Goal: Check status: Check status

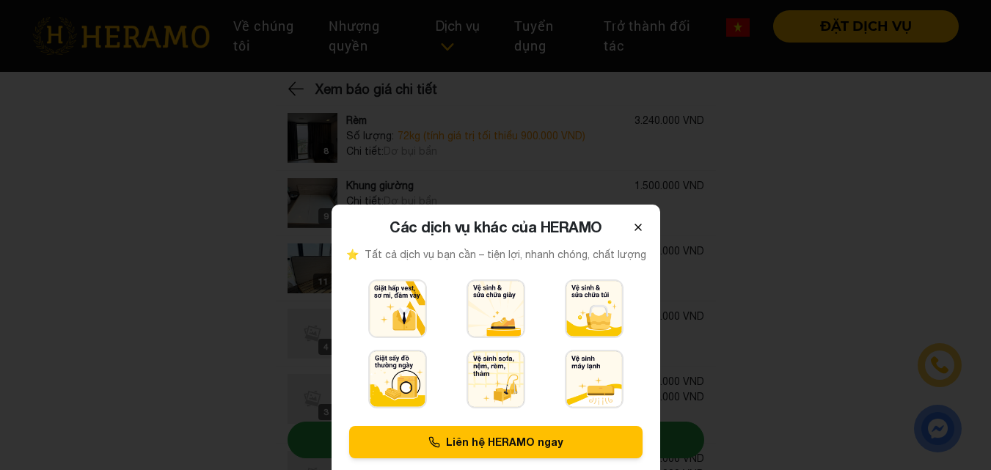
click at [635, 222] on icon at bounding box center [639, 228] width 12 height 12
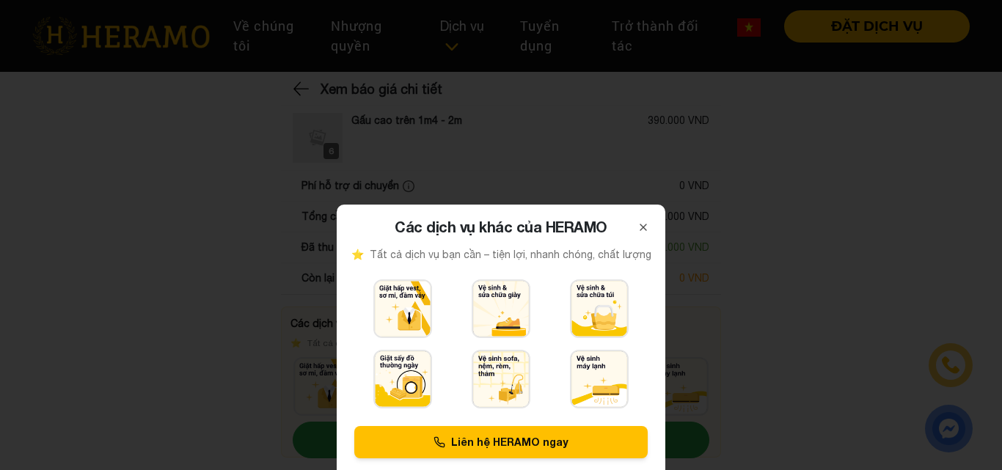
click at [646, 229] on button "Close" at bounding box center [643, 225] width 21 height 19
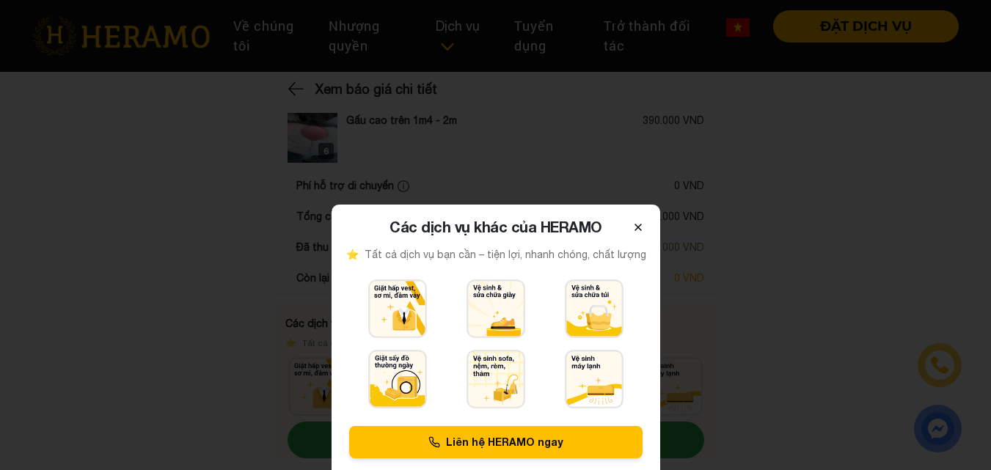
click at [637, 229] on icon at bounding box center [638, 228] width 6 height 6
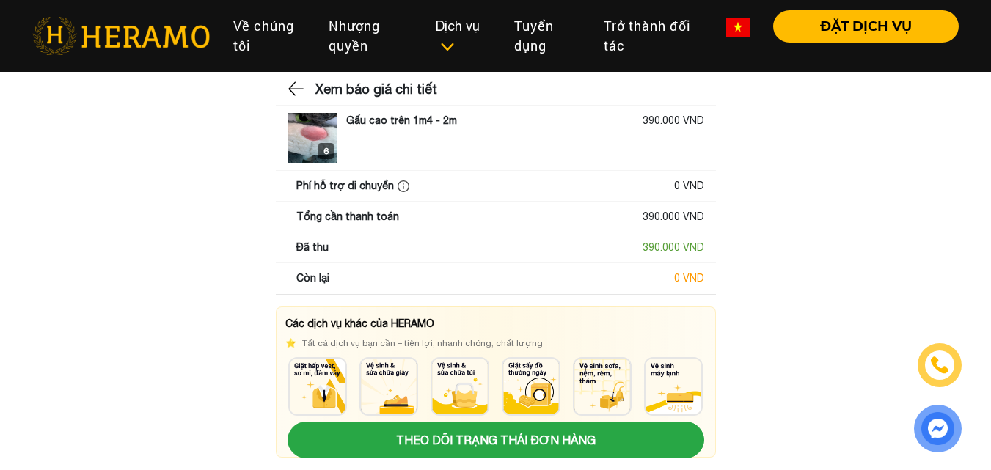
click at [297, 89] on img at bounding box center [297, 89] width 19 height 22
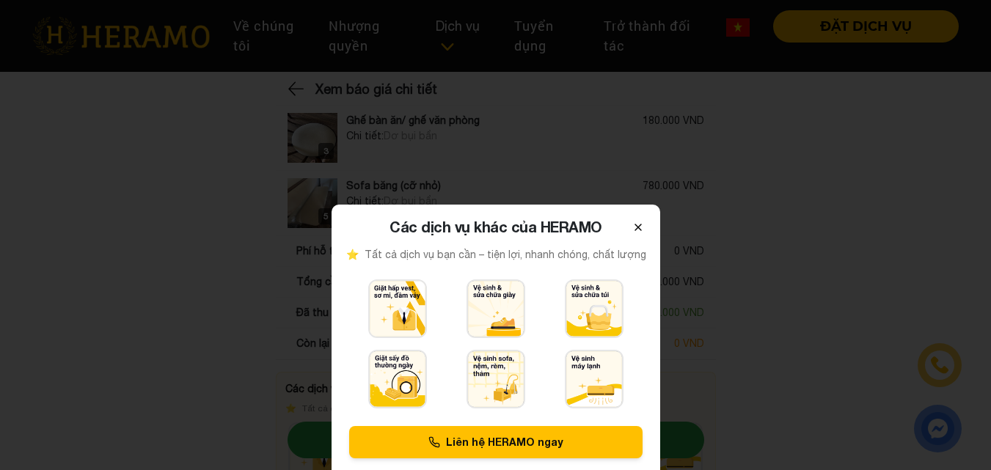
click at [639, 225] on icon at bounding box center [639, 228] width 12 height 12
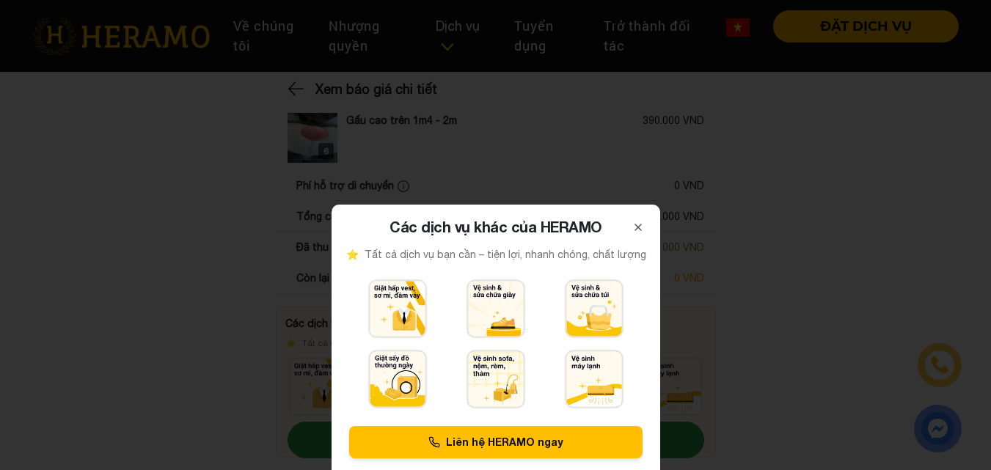
click at [636, 227] on icon at bounding box center [639, 228] width 12 height 12
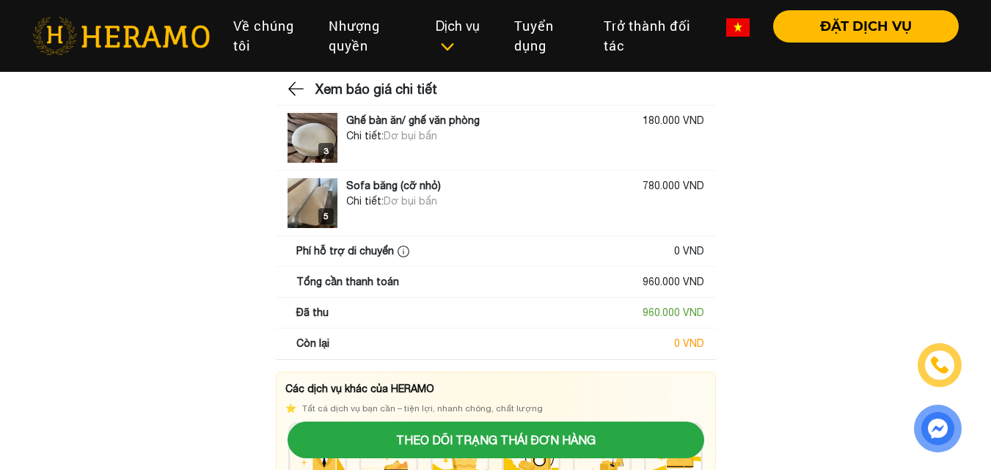
click at [318, 204] on img at bounding box center [313, 203] width 50 height 50
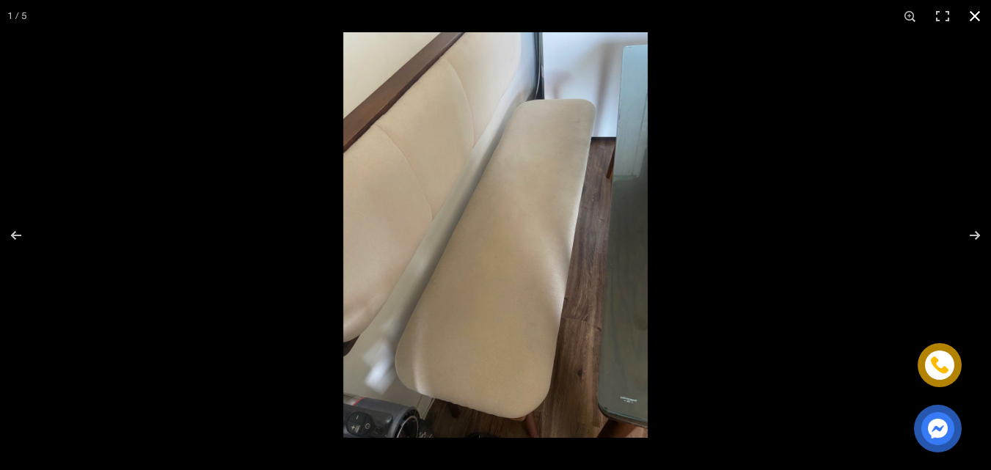
click at [971, 10] on button "button" at bounding box center [975, 16] width 32 height 32
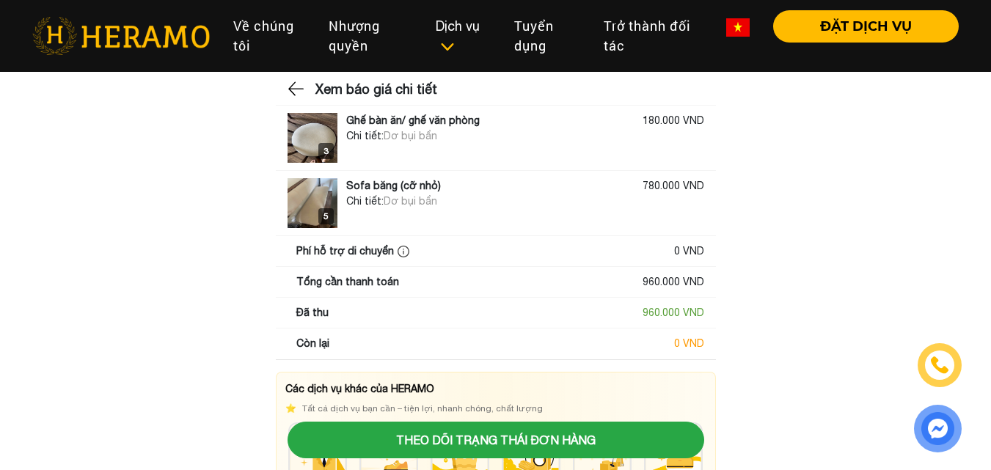
click at [327, 142] on img at bounding box center [313, 138] width 50 height 50
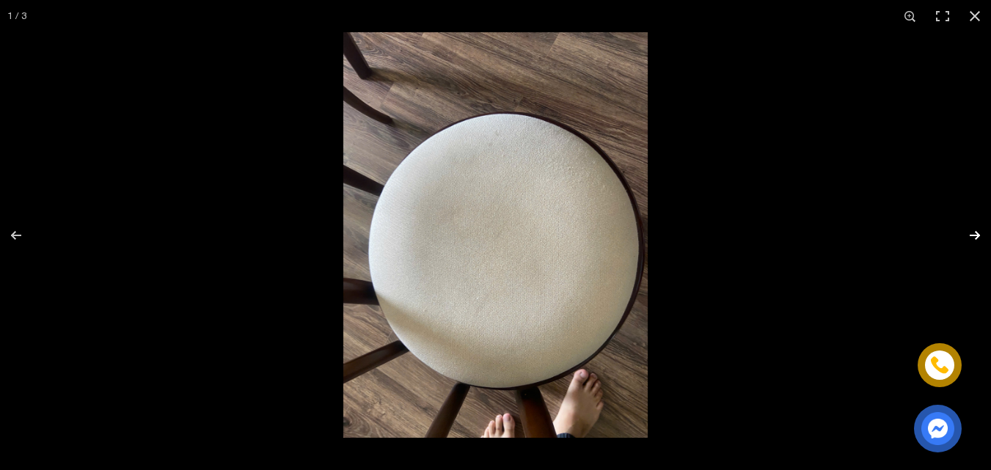
click at [978, 230] on button "button" at bounding box center [965, 235] width 51 height 73
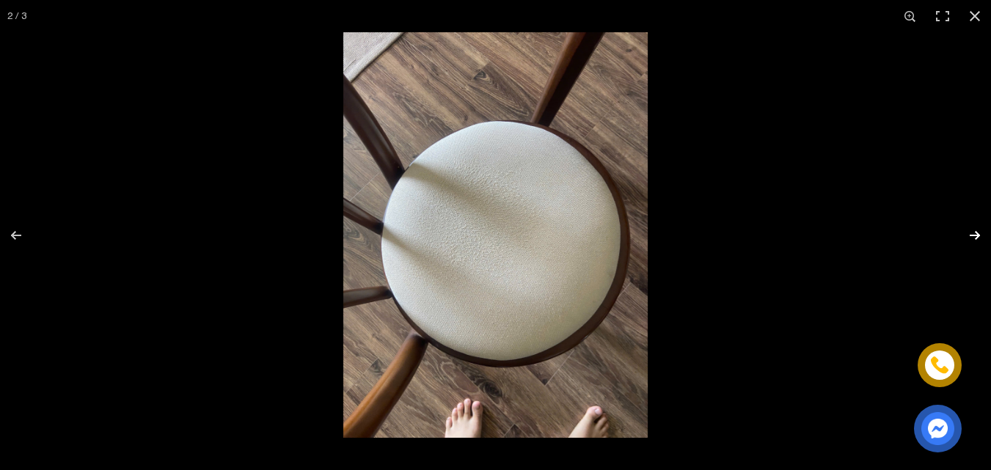
click at [978, 230] on button "button" at bounding box center [965, 235] width 51 height 73
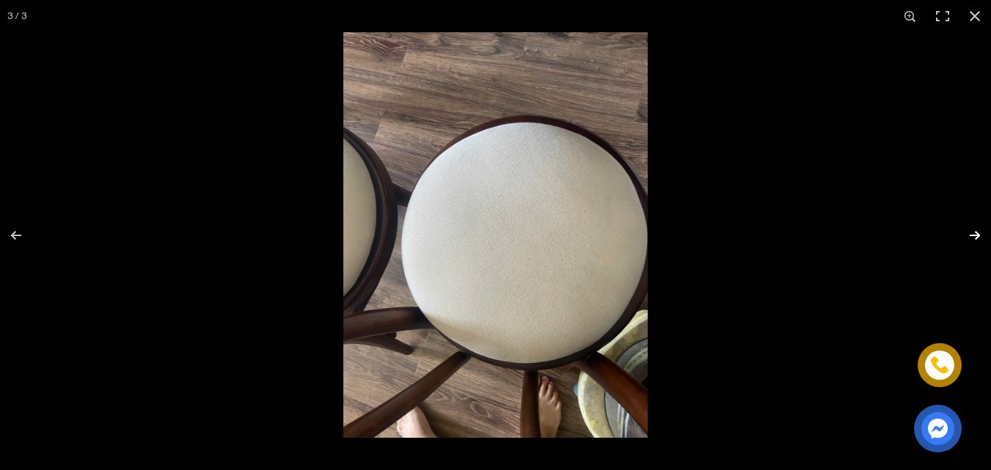
click at [977, 230] on button "button" at bounding box center [965, 235] width 51 height 73
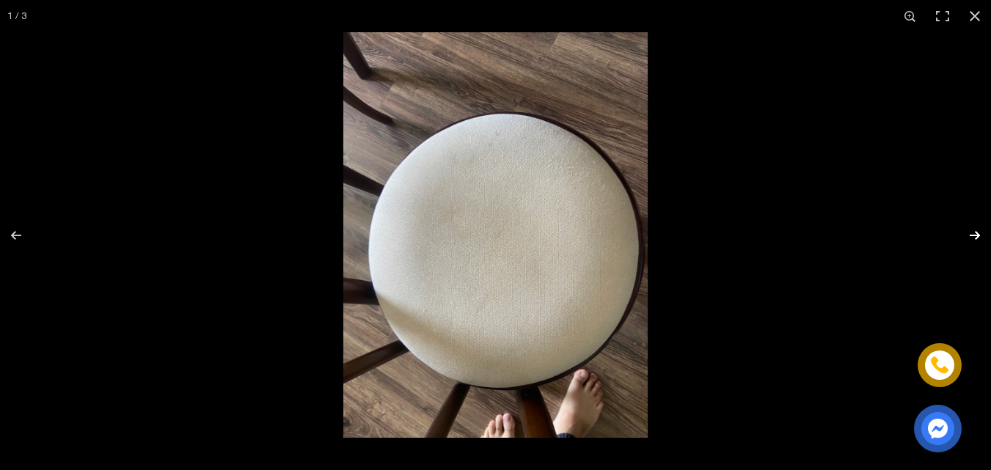
click at [972, 230] on button "button" at bounding box center [965, 235] width 51 height 73
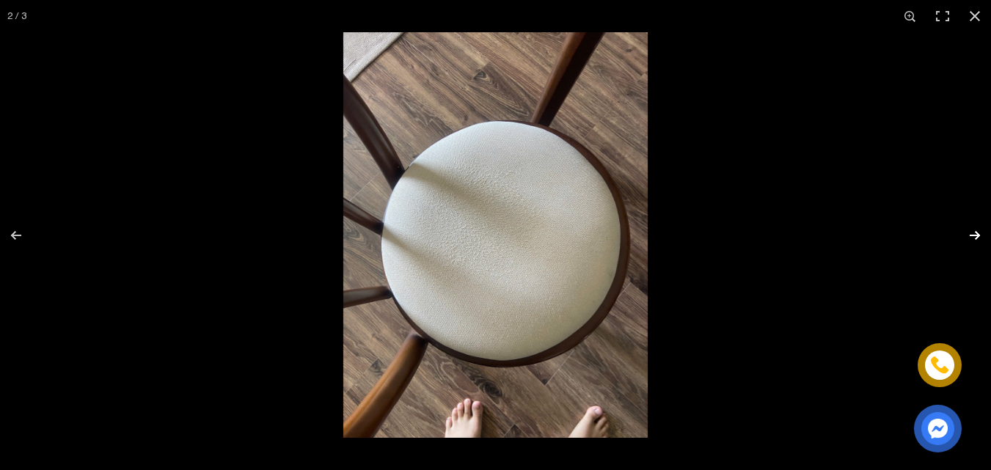
click at [972, 230] on button "button" at bounding box center [965, 235] width 51 height 73
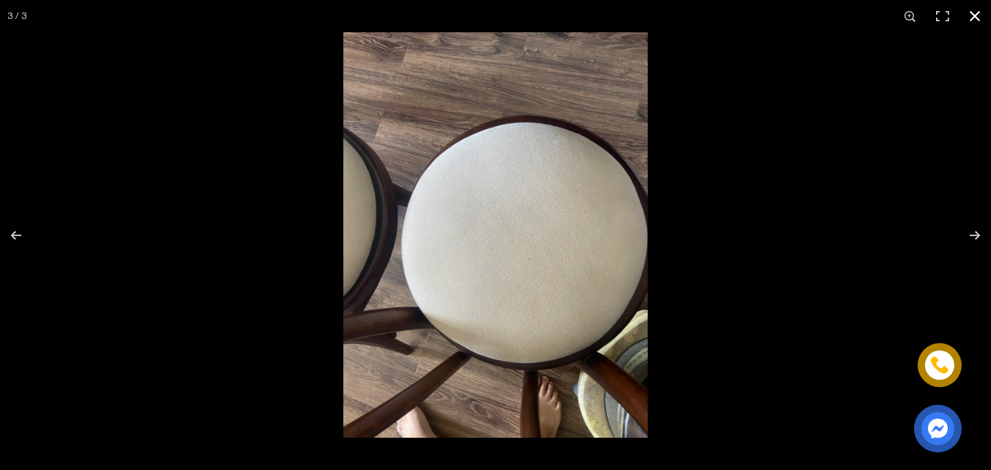
click at [972, 20] on button "button" at bounding box center [975, 16] width 32 height 32
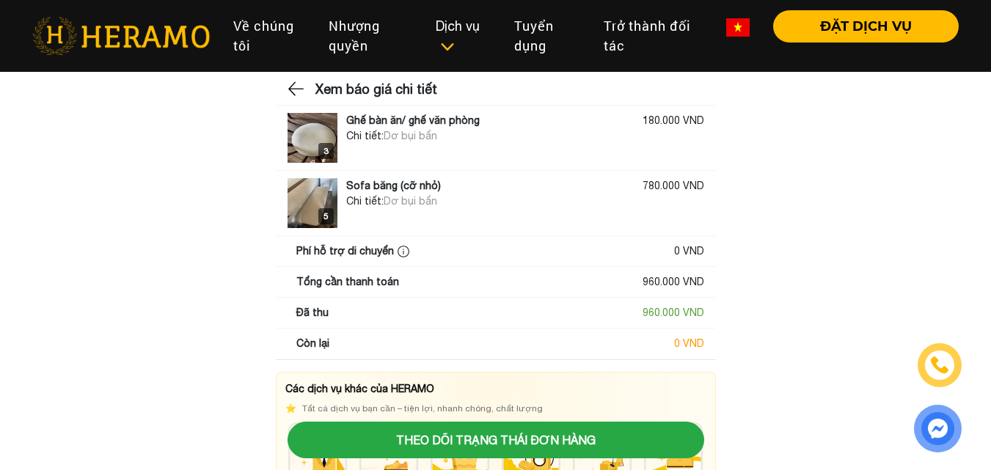
click at [321, 215] on div "5" at bounding box center [325, 216] width 15 height 16
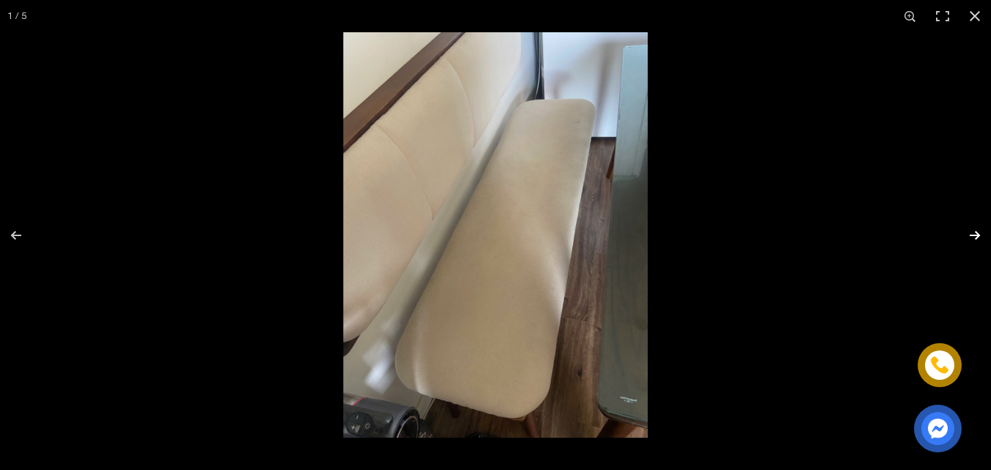
click at [981, 230] on button "button" at bounding box center [965, 235] width 51 height 73
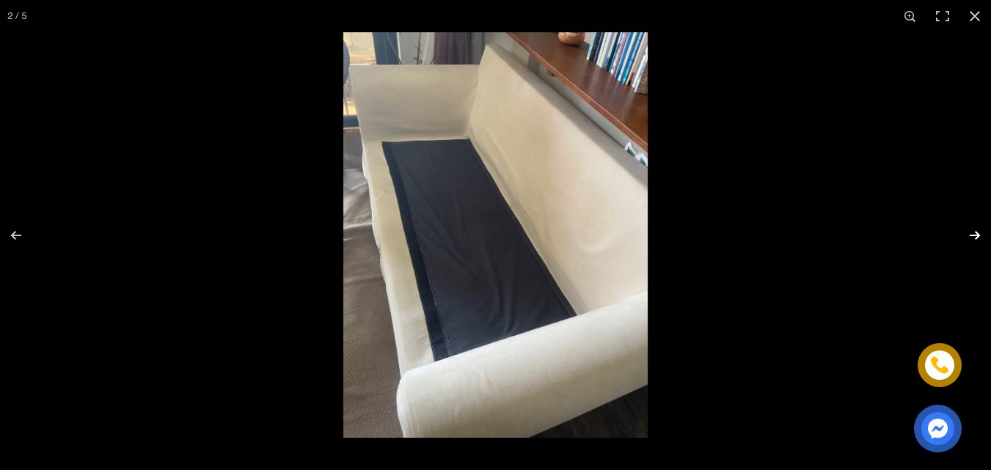
click at [981, 230] on button "button" at bounding box center [965, 235] width 51 height 73
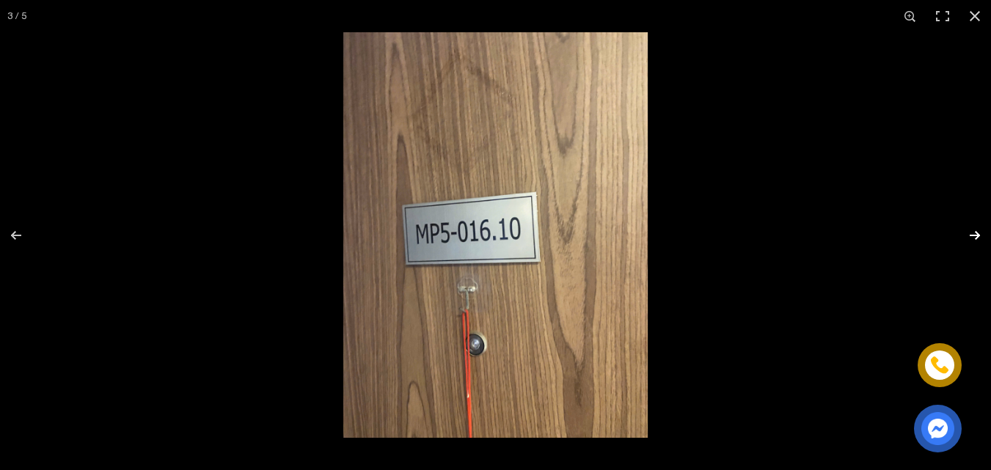
click at [981, 230] on button "button" at bounding box center [965, 235] width 51 height 73
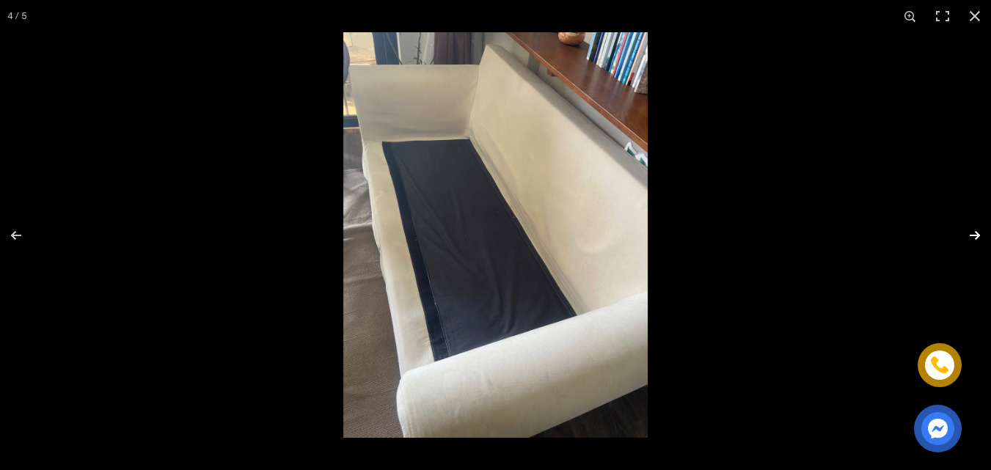
click at [981, 230] on button "button" at bounding box center [965, 235] width 51 height 73
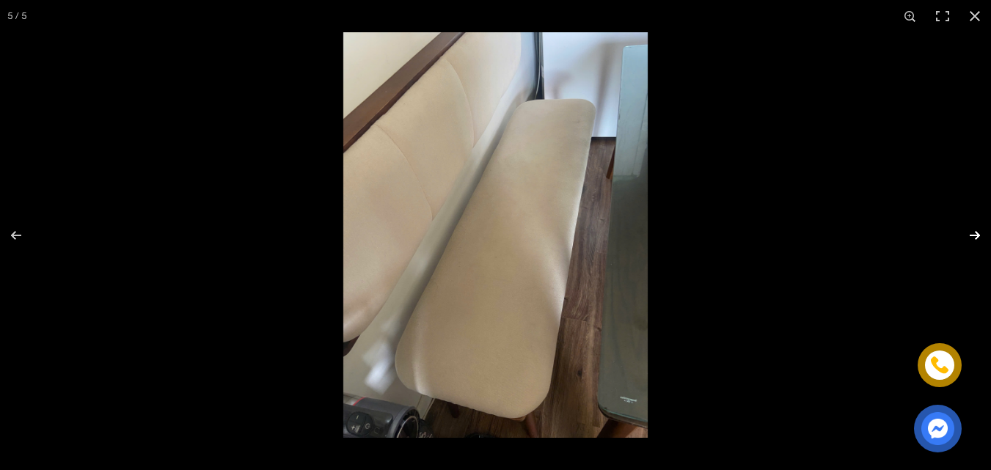
click at [981, 230] on button "button" at bounding box center [965, 235] width 51 height 73
click at [982, 9] on button "button" at bounding box center [975, 16] width 32 height 32
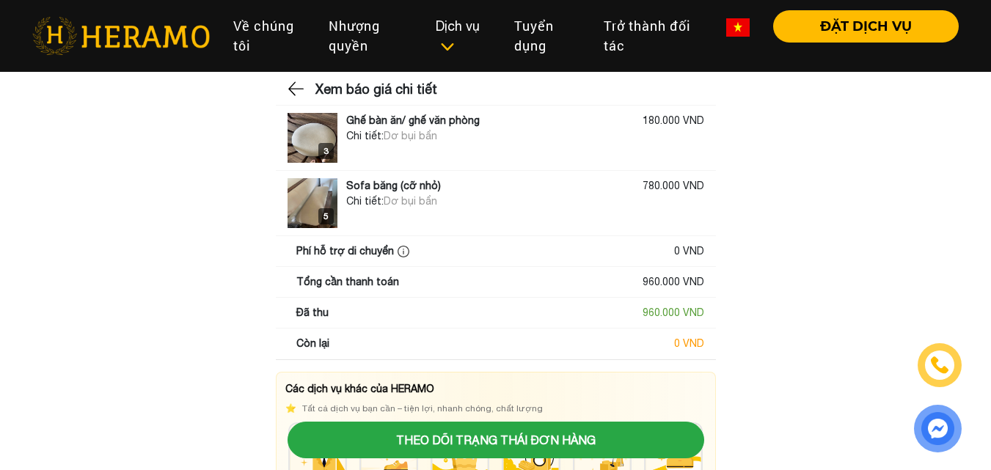
click at [301, 137] on img at bounding box center [313, 138] width 50 height 50
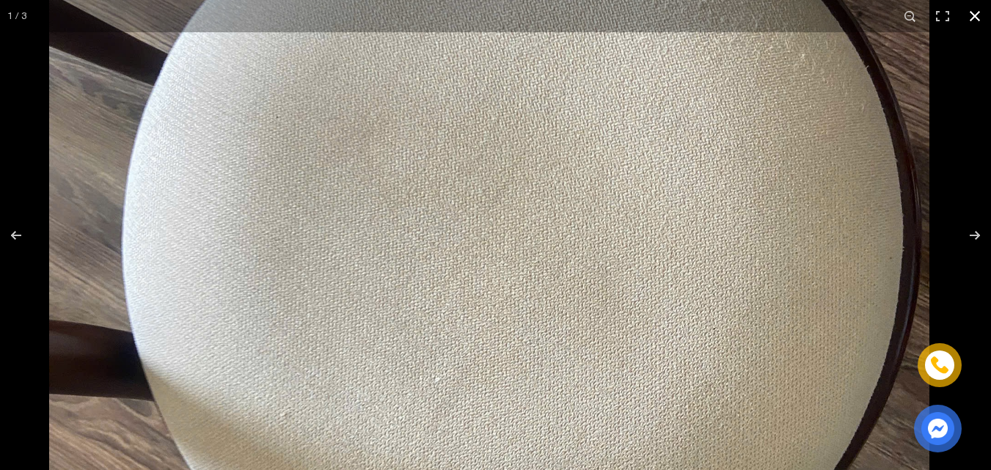
click at [977, 18] on button "button" at bounding box center [975, 16] width 32 height 32
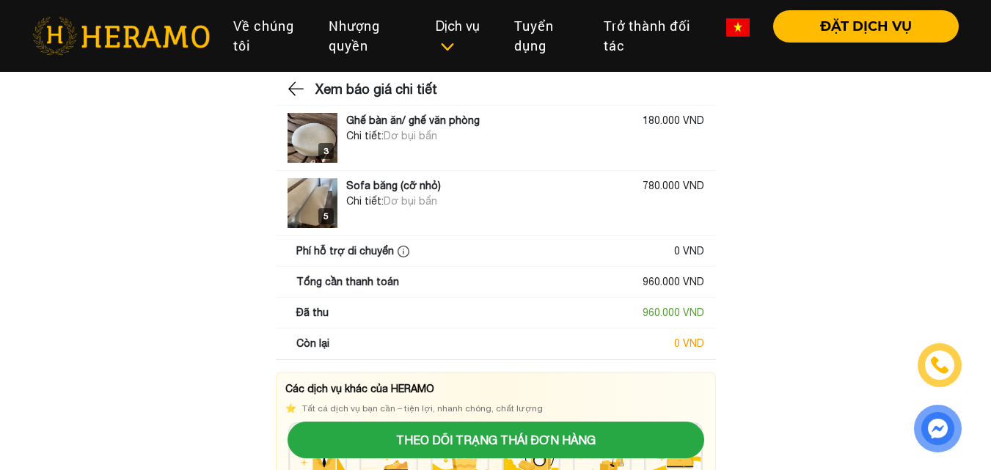
click at [319, 190] on img at bounding box center [313, 203] width 50 height 50
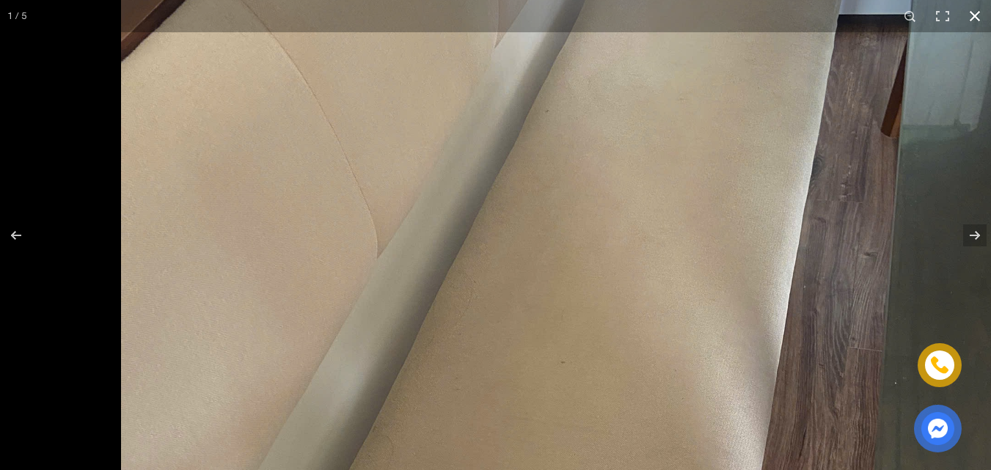
click at [968, 15] on button "button" at bounding box center [975, 16] width 32 height 32
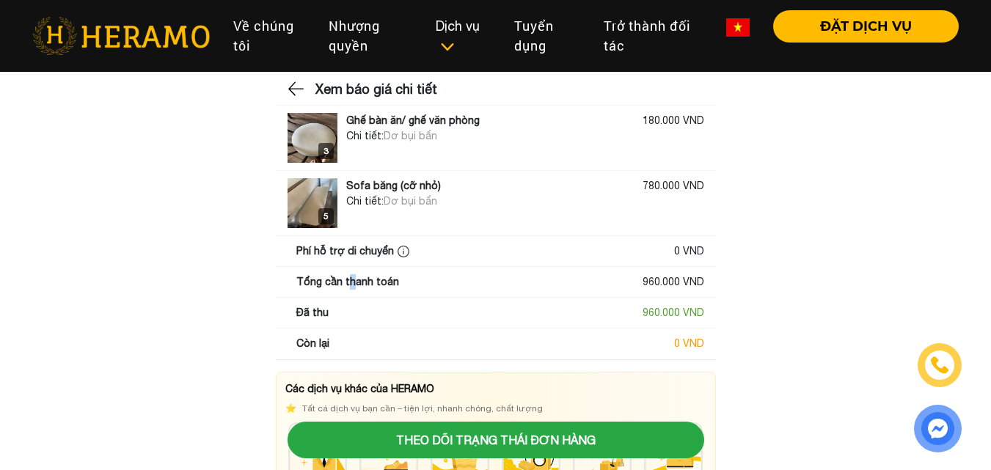
click at [354, 285] on div "Tổng cần thanh toán" at bounding box center [347, 281] width 103 height 15
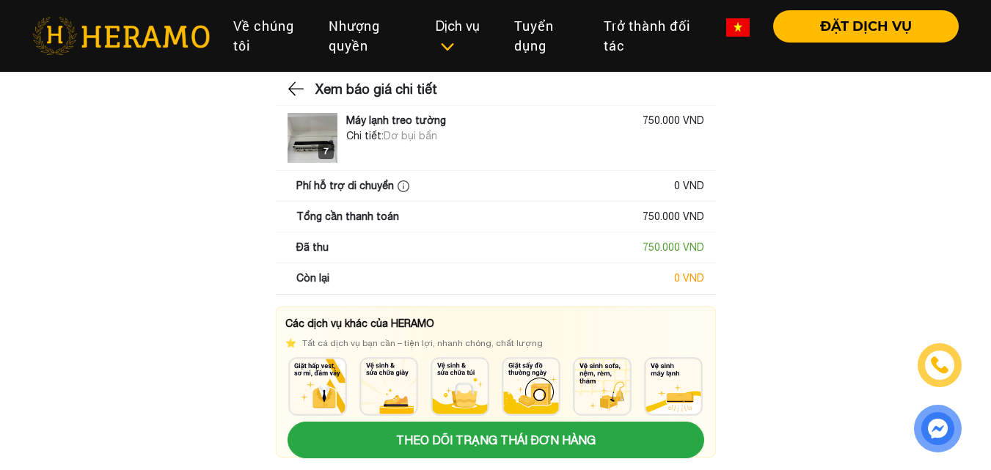
click at [326, 150] on div "7" at bounding box center [325, 151] width 15 height 16
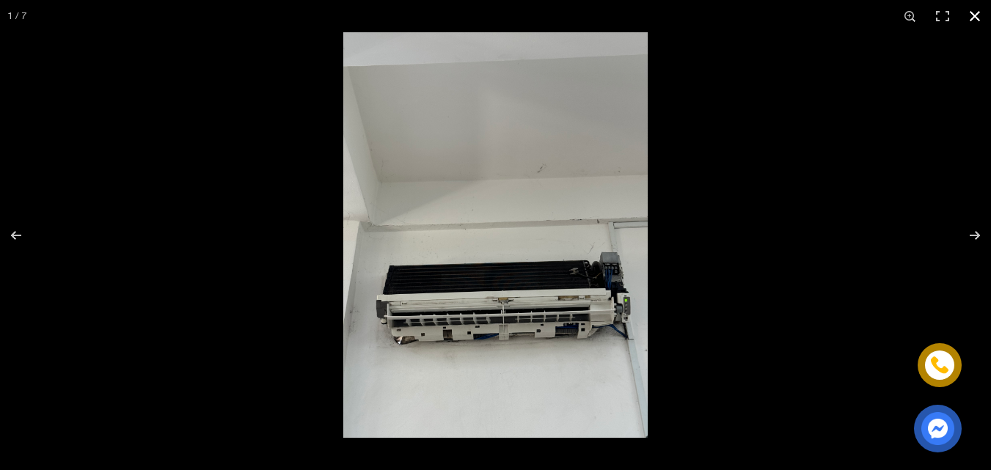
click at [973, 21] on button "button" at bounding box center [975, 16] width 32 height 32
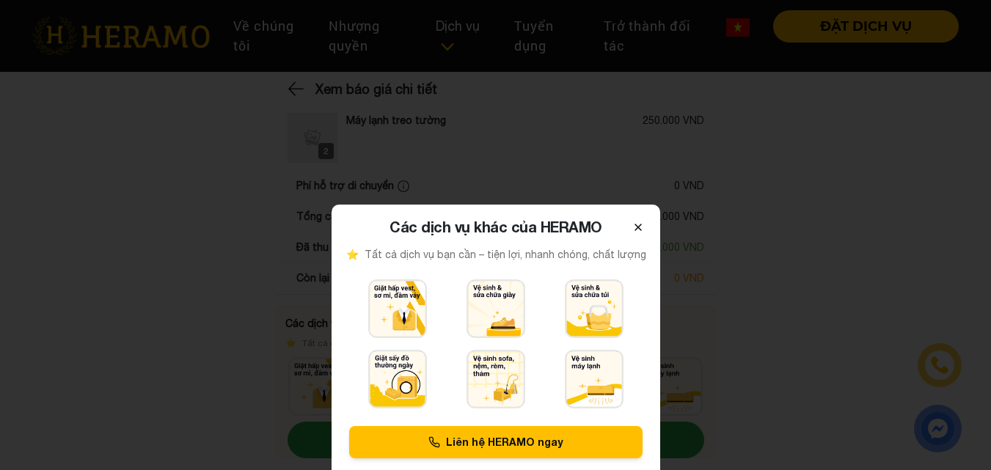
click at [637, 227] on icon at bounding box center [639, 228] width 12 height 12
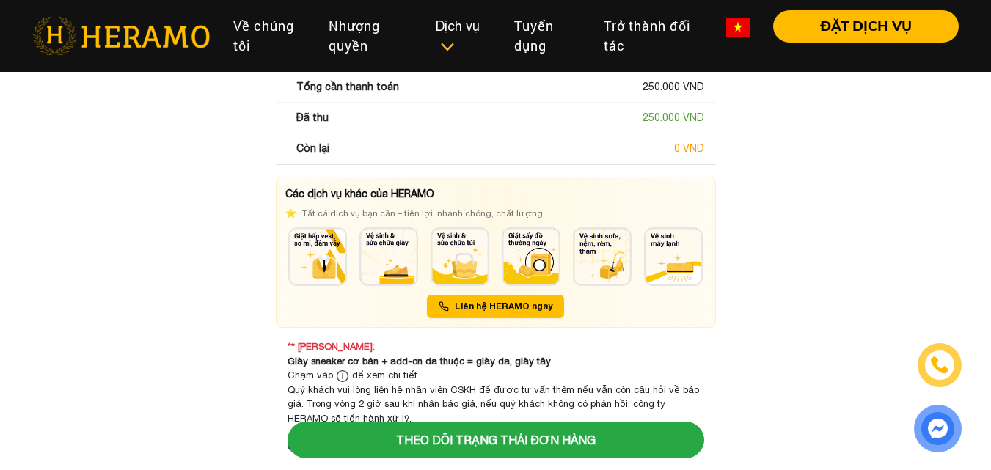
scroll to position [164, 0]
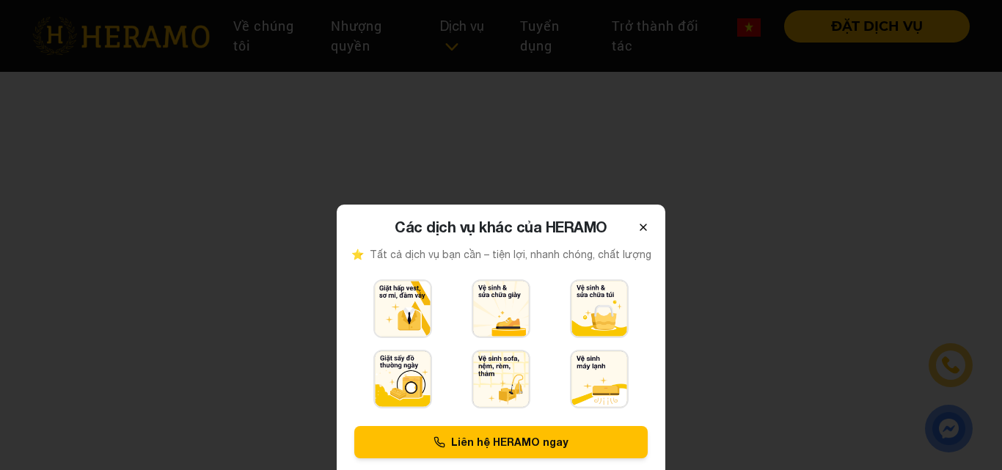
click at [650, 223] on button "Close" at bounding box center [643, 225] width 21 height 19
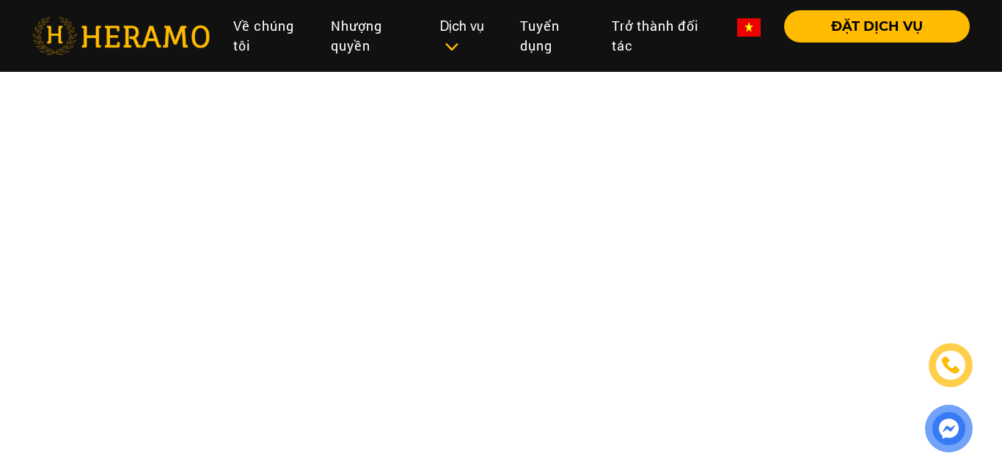
drag, startPoint x: 400, startPoint y: 240, endPoint x: 395, endPoint y: 233, distance: 8.4
click at [400, 66] on html "Toggle Về chúng tôi Nhượng quyền thương hiệu Nhượng quyền Dịch vụ Dịch vụ Giặt …" at bounding box center [501, 33] width 1002 height 66
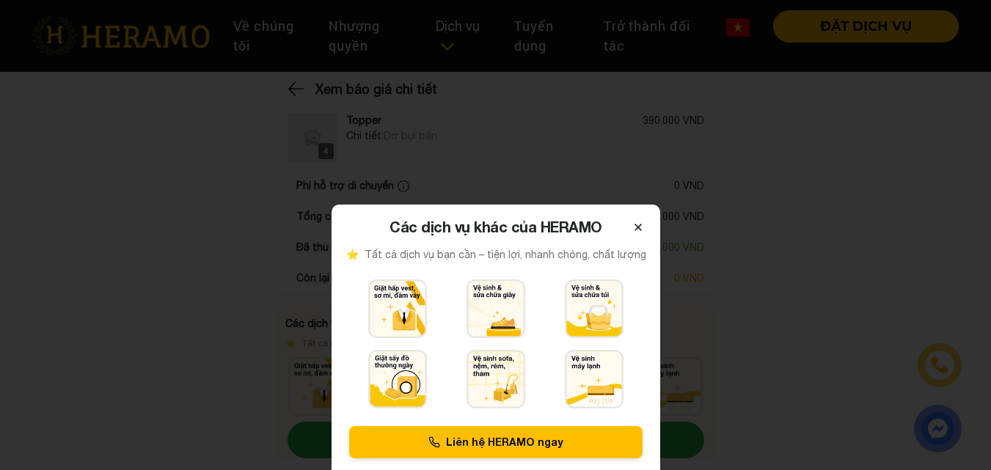
click at [643, 230] on icon at bounding box center [639, 228] width 12 height 12
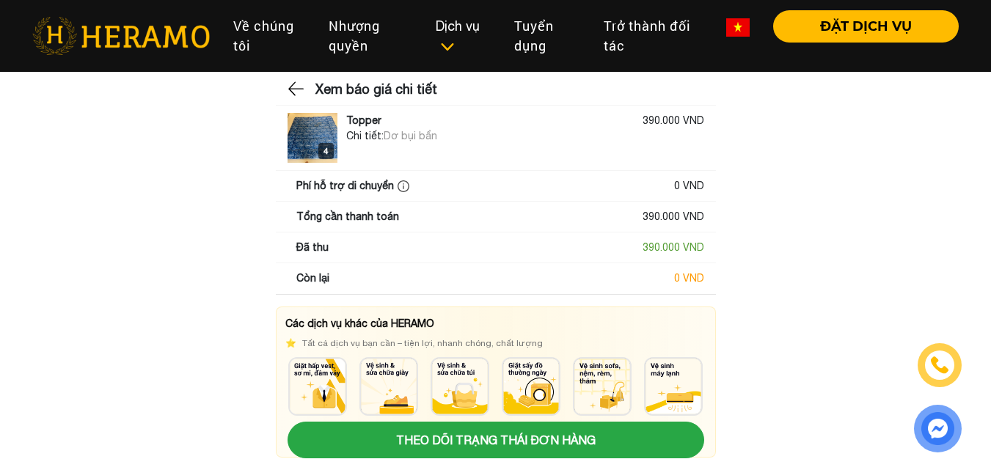
click at [320, 131] on img at bounding box center [313, 138] width 50 height 50
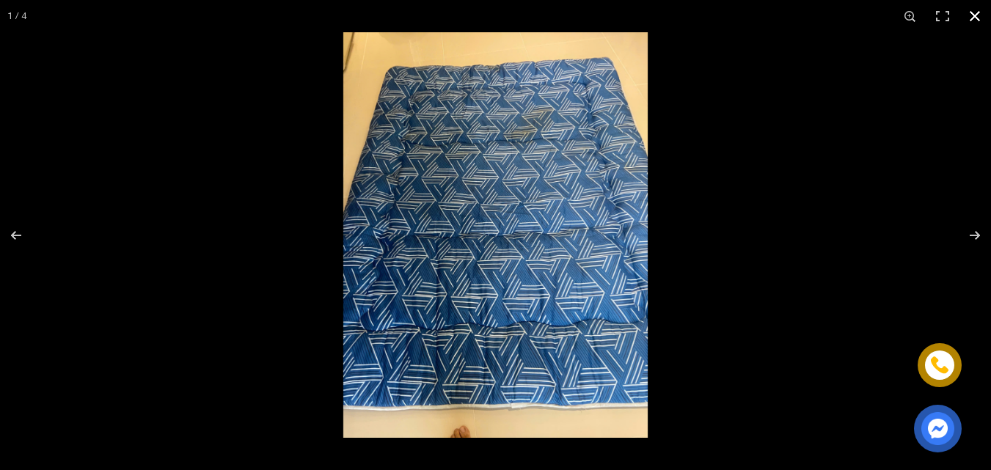
click at [837, 197] on div at bounding box center [788, 267] width 991 height 470
